Goal: Task Accomplishment & Management: Use online tool/utility

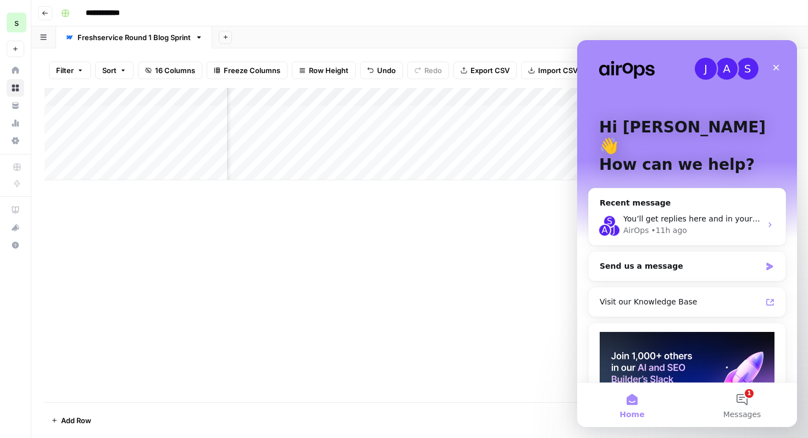
scroll to position [0, 524]
click at [741, 213] on div "You’ll get replies here and in your email: ✉️ [PERSON_NAME][EMAIL_ADDRESS][PERS…" at bounding box center [692, 219] width 138 height 12
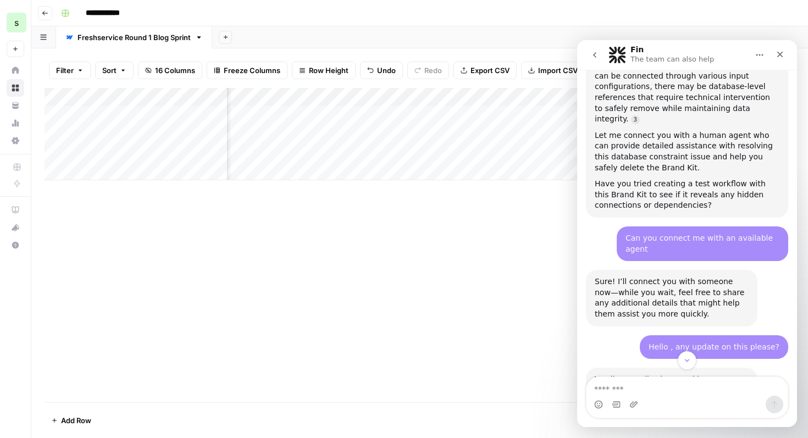
scroll to position [1431, 0]
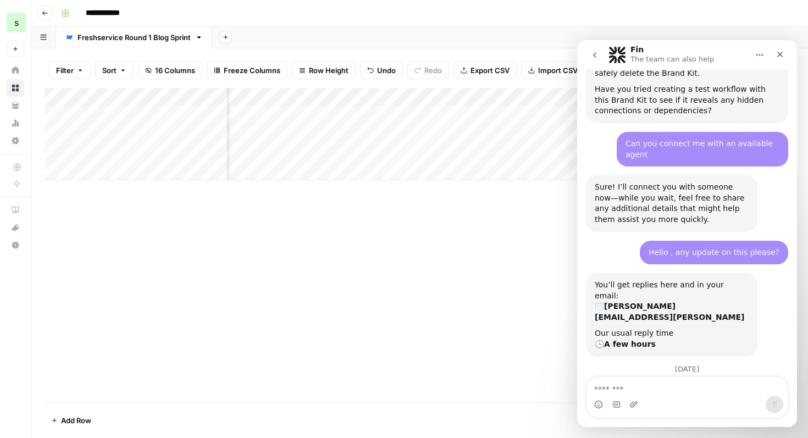
click at [679, 418] on div "Intercom messenger" at bounding box center [687, 402] width 220 height 51
click at [683, 404] on div "Intercom messenger" at bounding box center [687, 405] width 201 height 18
click at [687, 393] on textarea "Message…" at bounding box center [687, 386] width 201 height 19
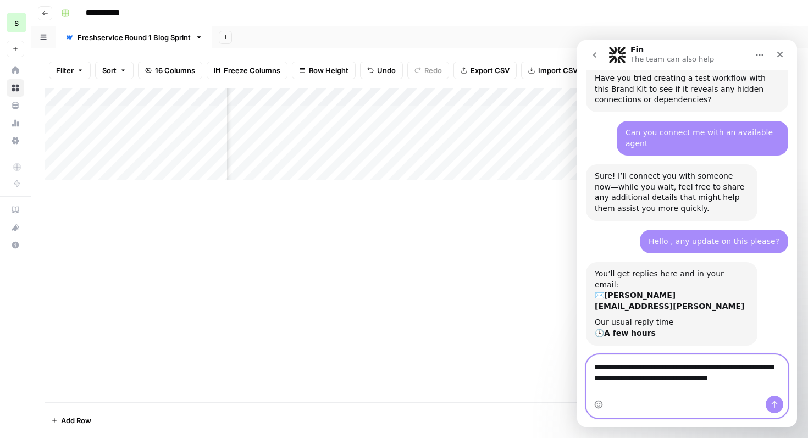
scroll to position [1453, 0]
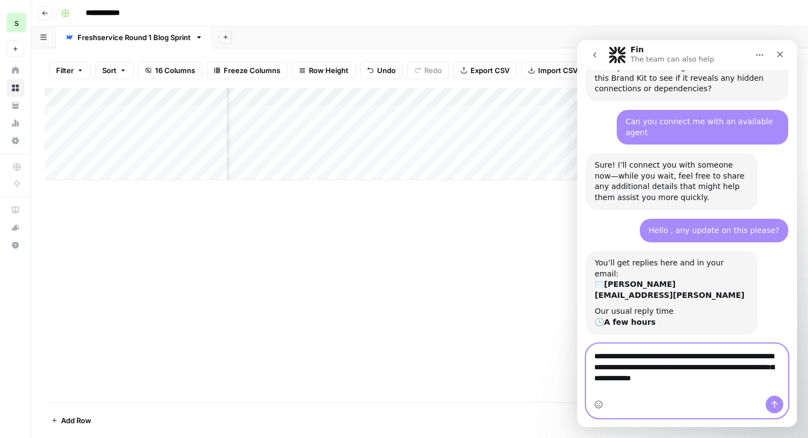
type textarea "**********"
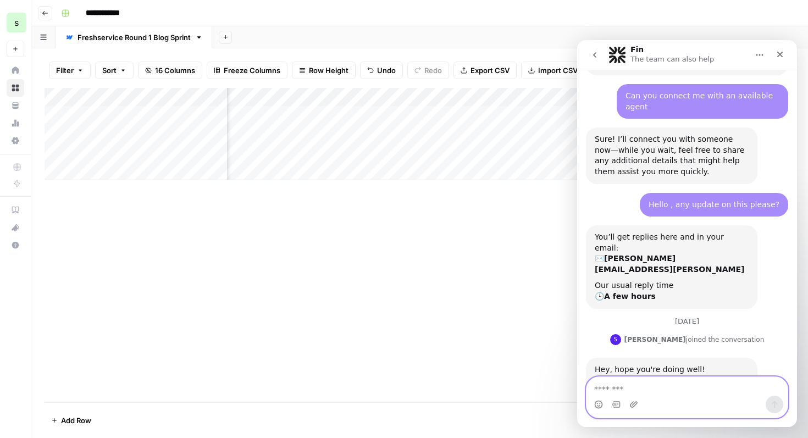
scroll to position [1496, 0]
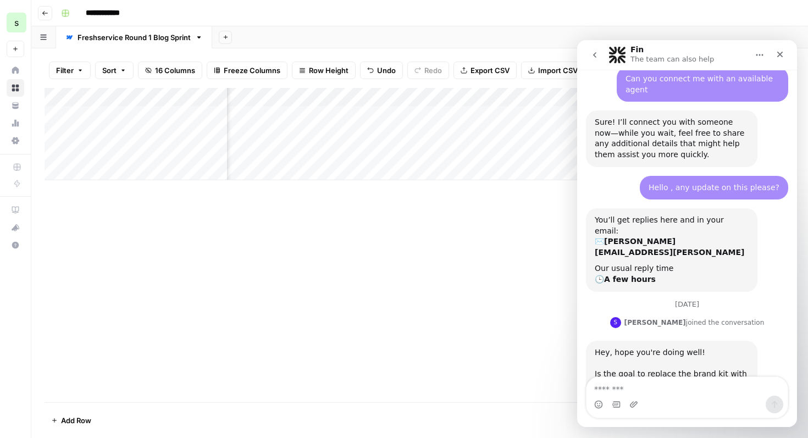
click at [455, 358] on div "Add Column" at bounding box center [420, 245] width 751 height 314
click at [782, 54] on icon "Close" at bounding box center [780, 54] width 9 height 9
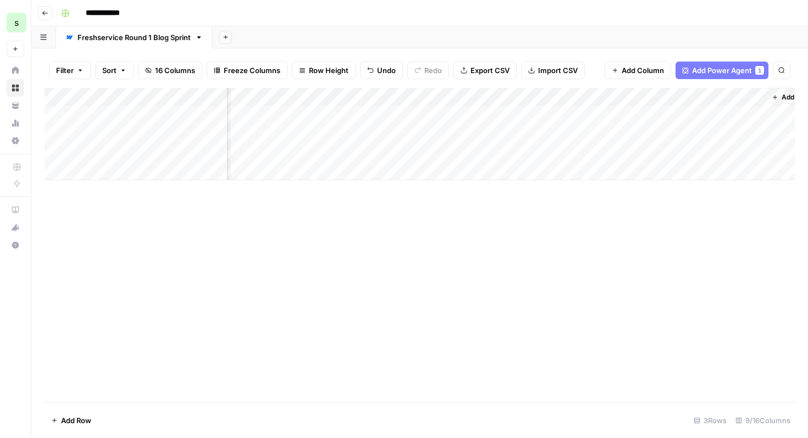
scroll to position [0, 524]
click at [350, 115] on div "Add Column" at bounding box center [420, 134] width 751 height 92
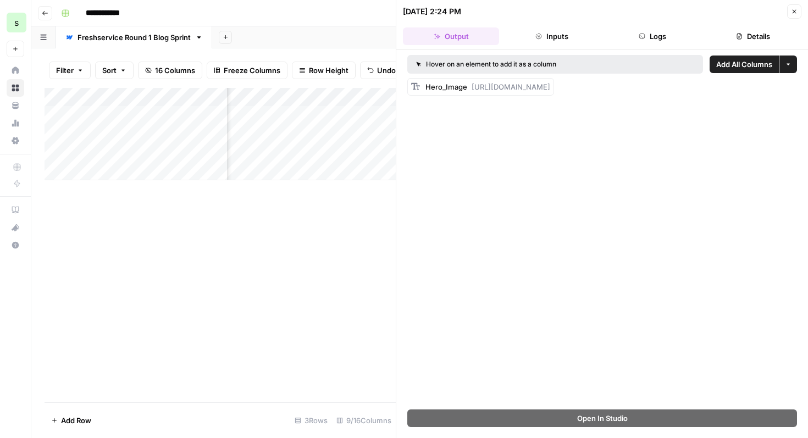
click at [559, 37] on button "Inputs" at bounding box center [552, 36] width 96 height 18
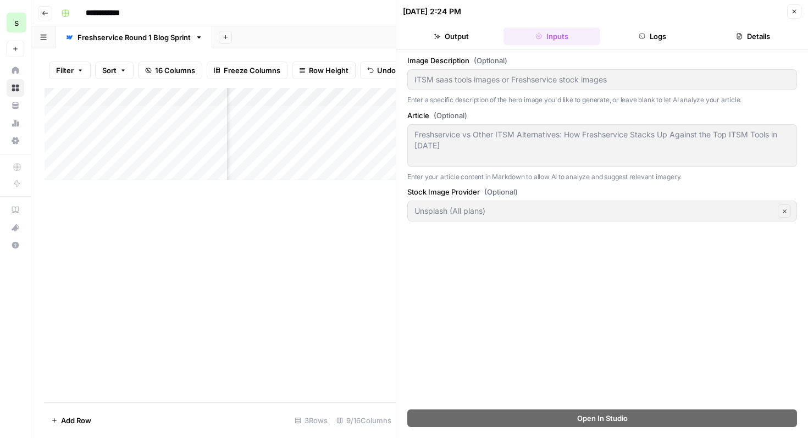
click at [468, 38] on button "Output" at bounding box center [451, 36] width 96 height 18
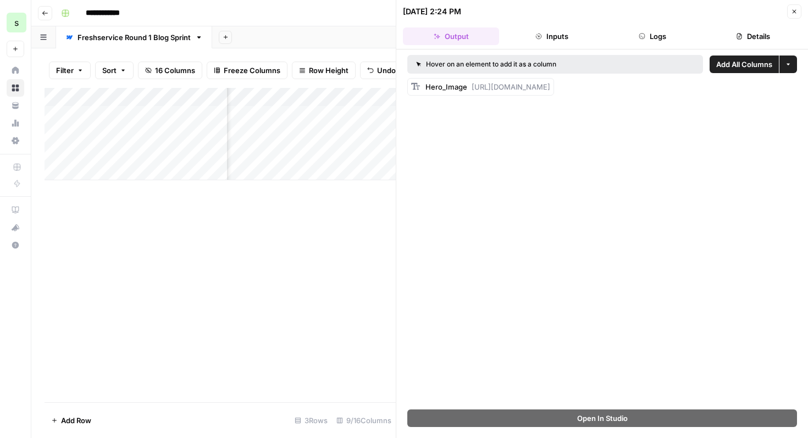
click at [797, 8] on icon "button" at bounding box center [794, 11] width 7 height 7
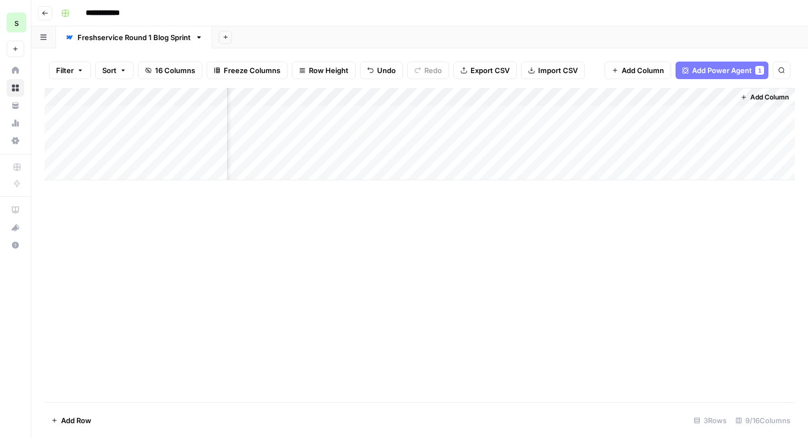
scroll to position [0, 511]
